Goal: Information Seeking & Learning: Learn about a topic

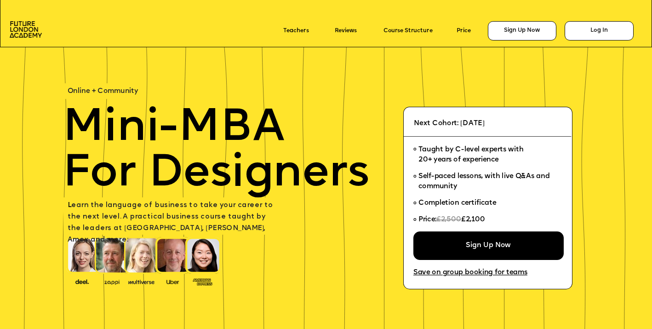
scroll to position [409, 0]
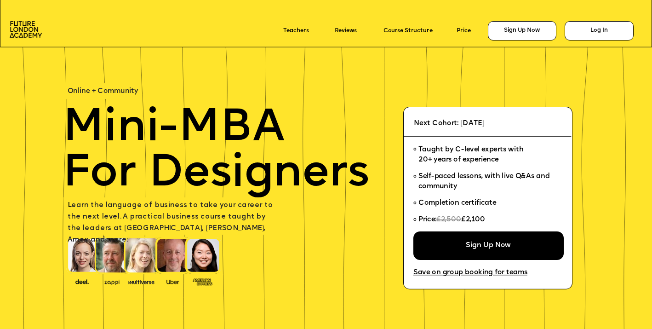
scroll to position [409, 0]
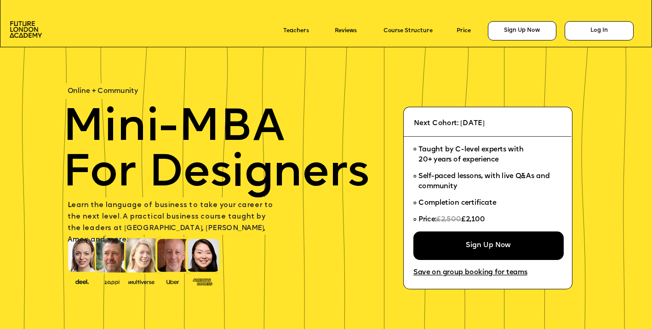
scroll to position [406, 0]
